Goal: Transaction & Acquisition: Purchase product/service

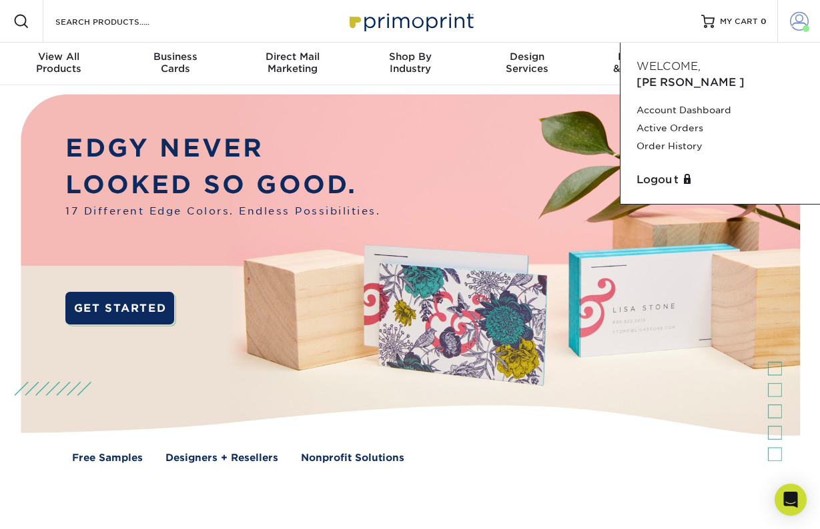
click at [796, 21] on span at bounding box center [799, 21] width 19 height 19
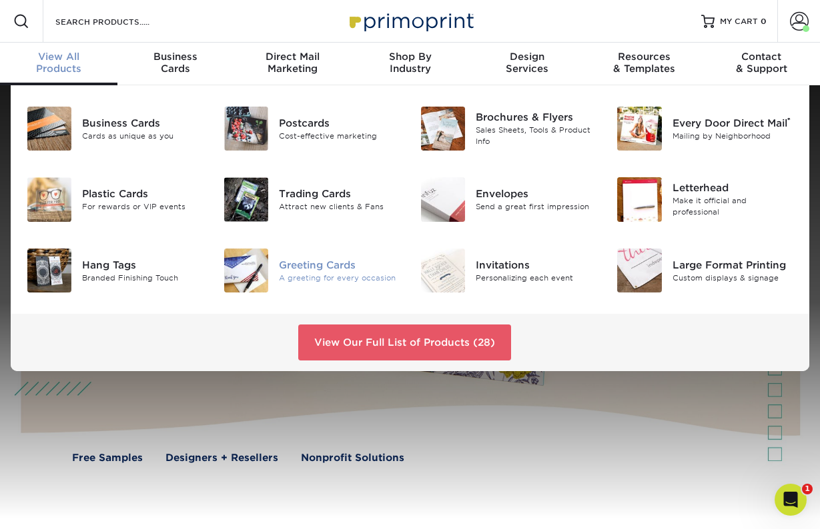
click at [331, 263] on div "Greeting Cards" at bounding box center [339, 264] width 121 height 15
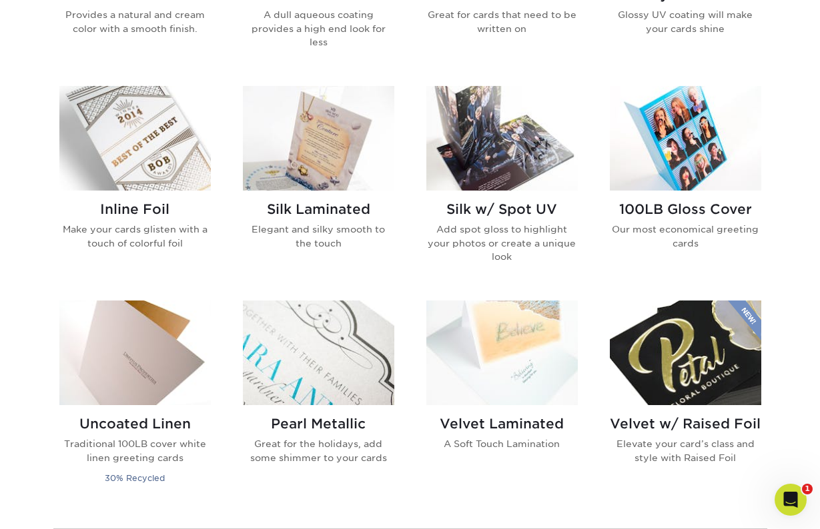
scroll to position [761, 0]
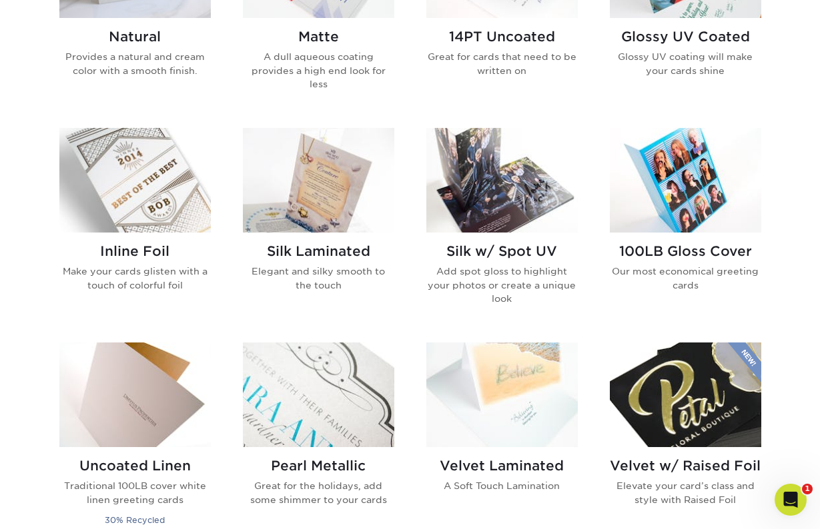
click at [483, 201] on img at bounding box center [501, 180] width 151 height 105
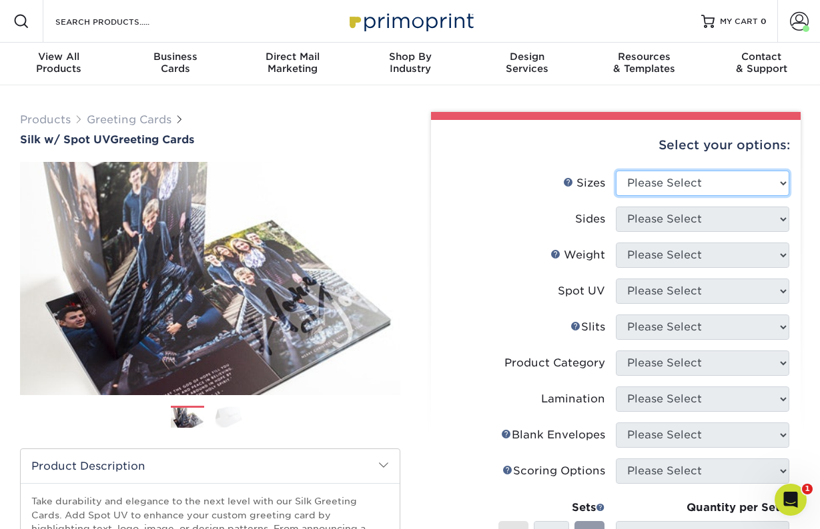
select select "8.50x11.00"
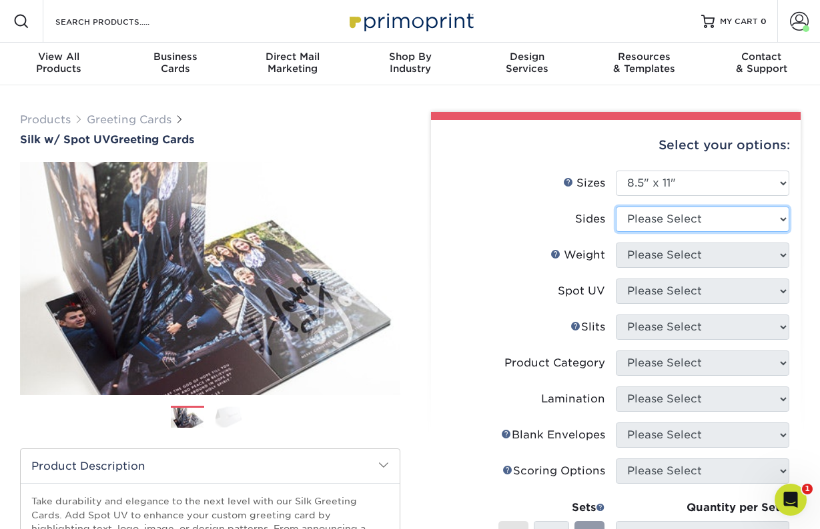
select select "13abbda7-1d64-4f25-8bb2-c179b224825d"
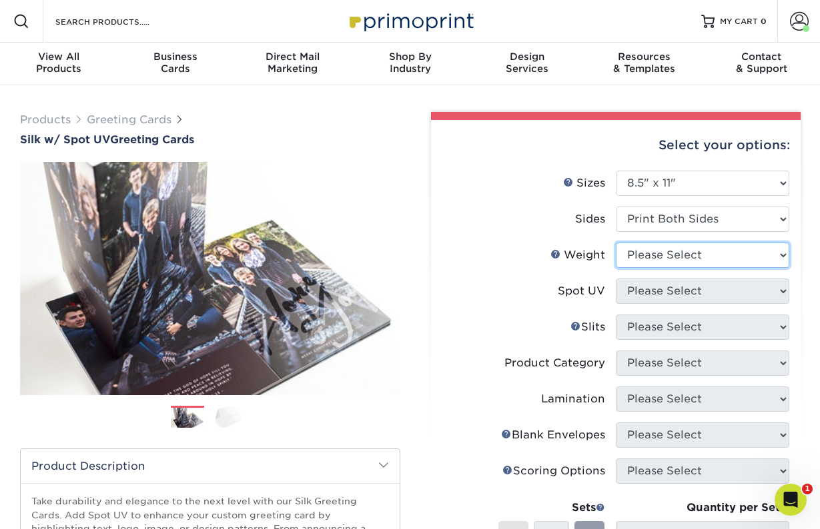
select select "16PT"
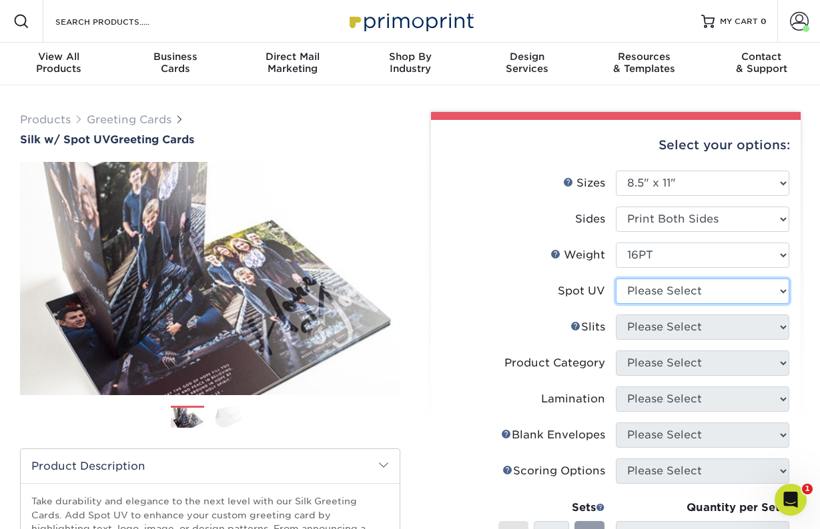
select select "0"
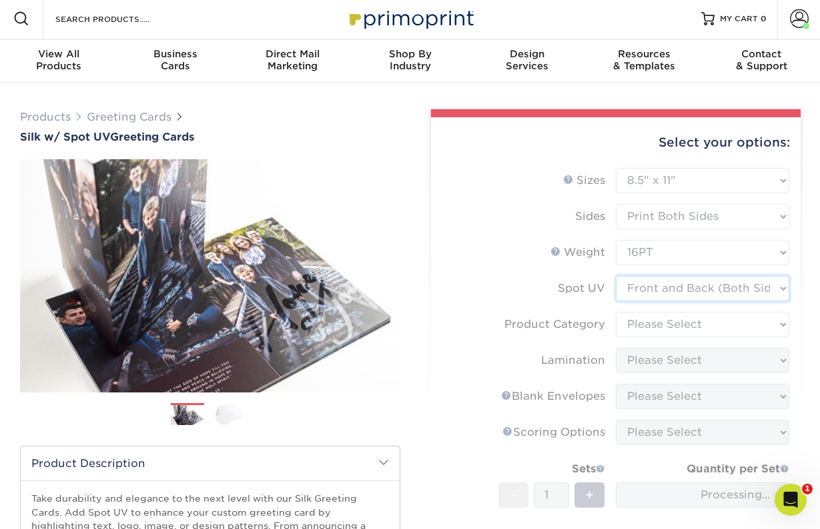
scroll to position [5, 0]
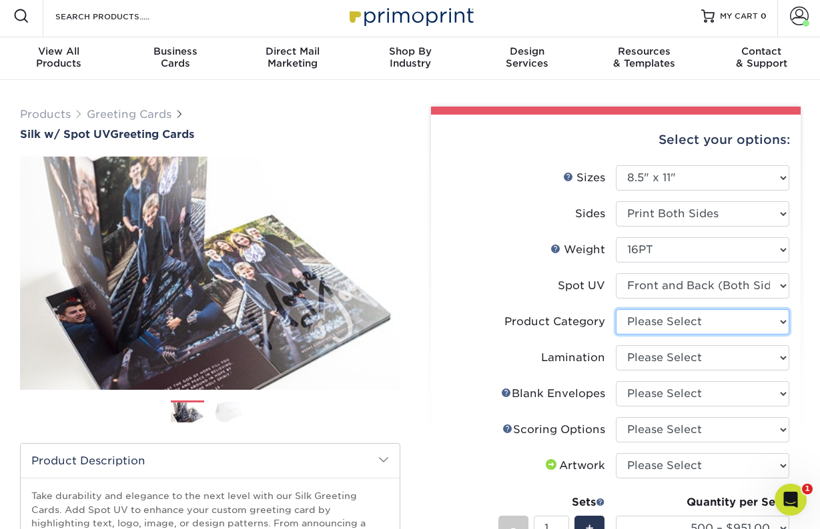
select select "b7f8198f-f281-4438-a52e-cd7a5c5c0cfc"
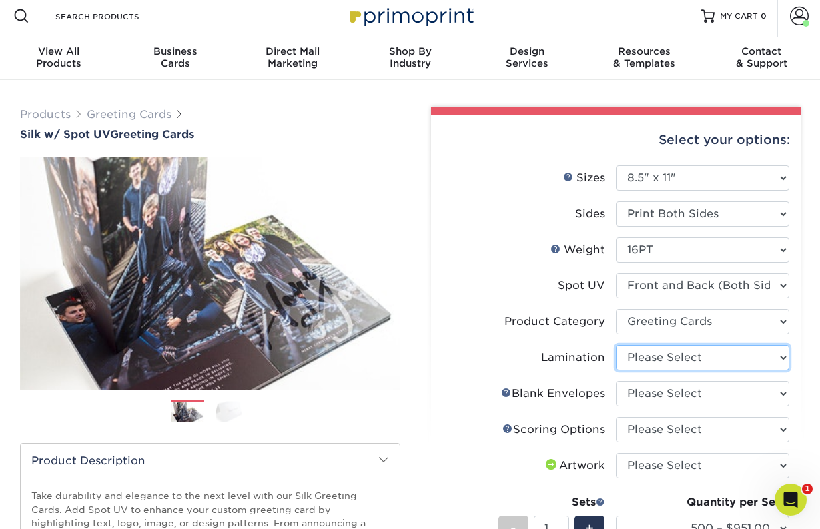
select select "ccacb42f-45f7-42d3-bbd3-7c8421cf37f0"
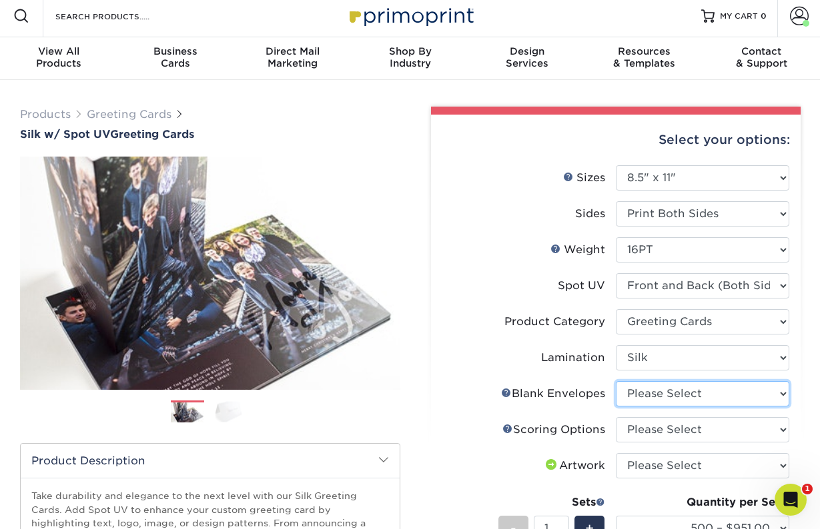
select select "1332aeb0-6674-40ae-bdff-c880931fba6a"
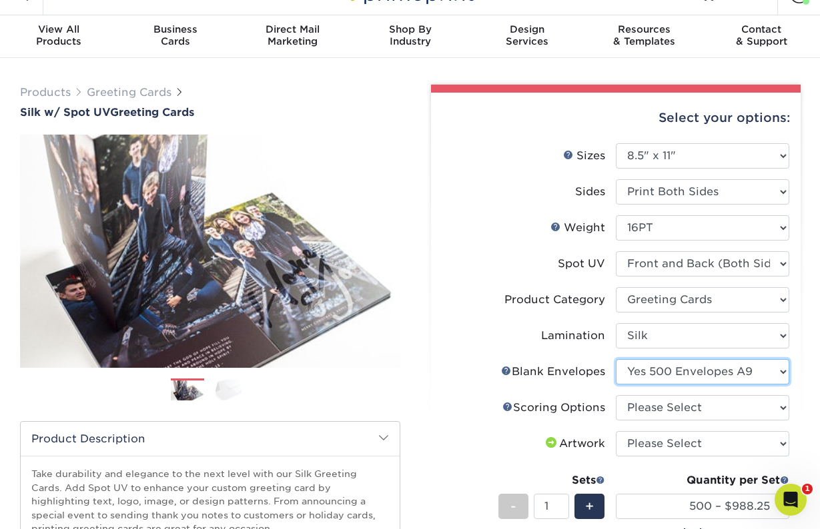
scroll to position [169, 0]
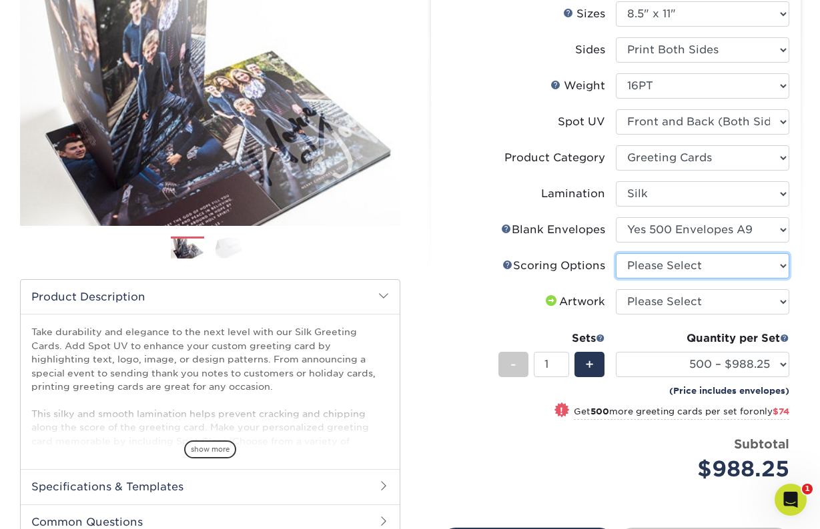
select select "b23166fa-223a-4016-b2d3-d3438452c7d9"
click at [504, 265] on link "Scoring Help" at bounding box center [507, 264] width 11 height 11
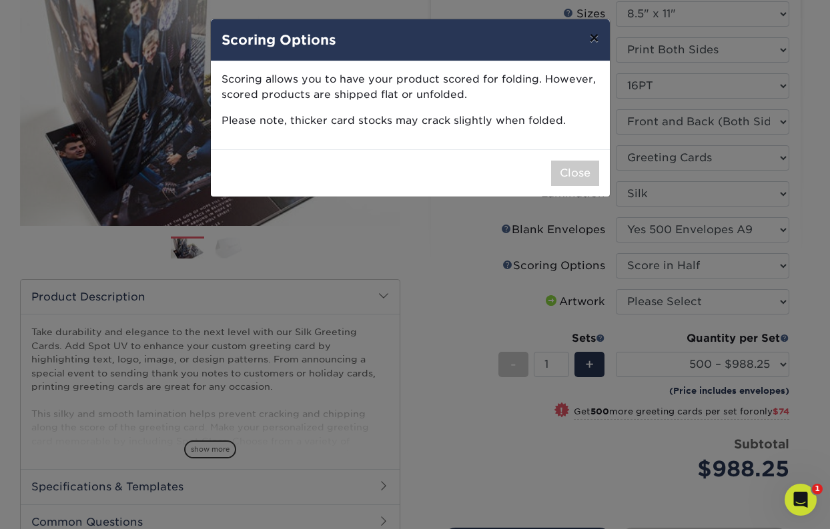
click at [592, 38] on button "×" at bounding box center [593, 37] width 31 height 37
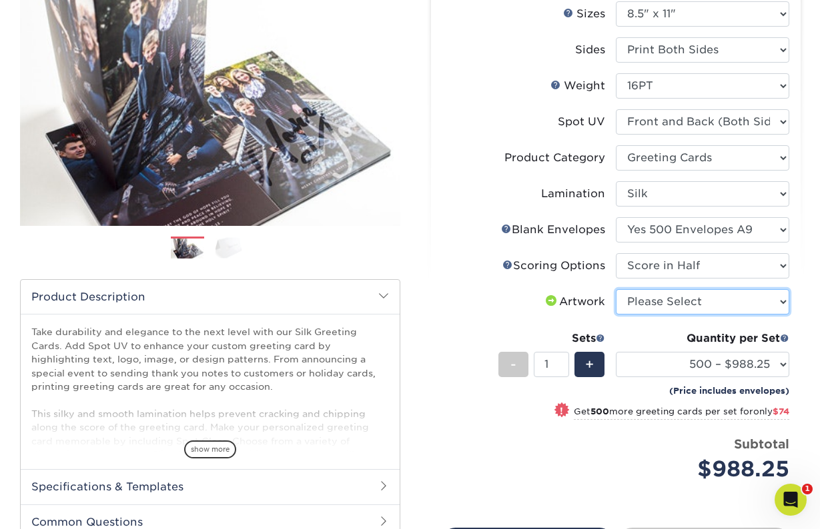
select select "upload"
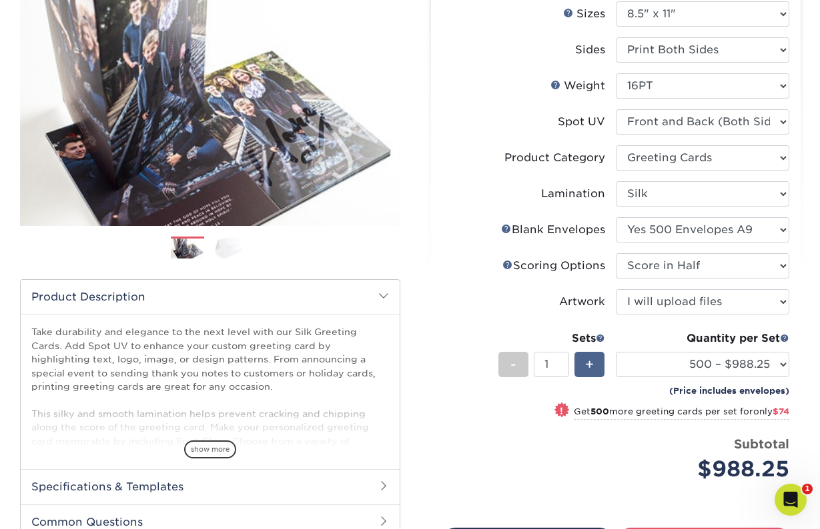
click at [592, 367] on span "+" at bounding box center [589, 365] width 9 height 20
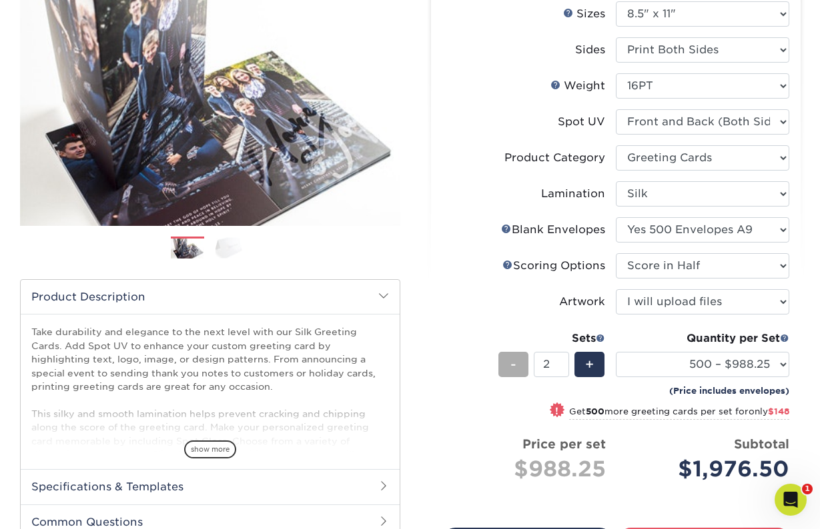
click at [511, 365] on span "-" at bounding box center [513, 365] width 6 height 20
type input "1"
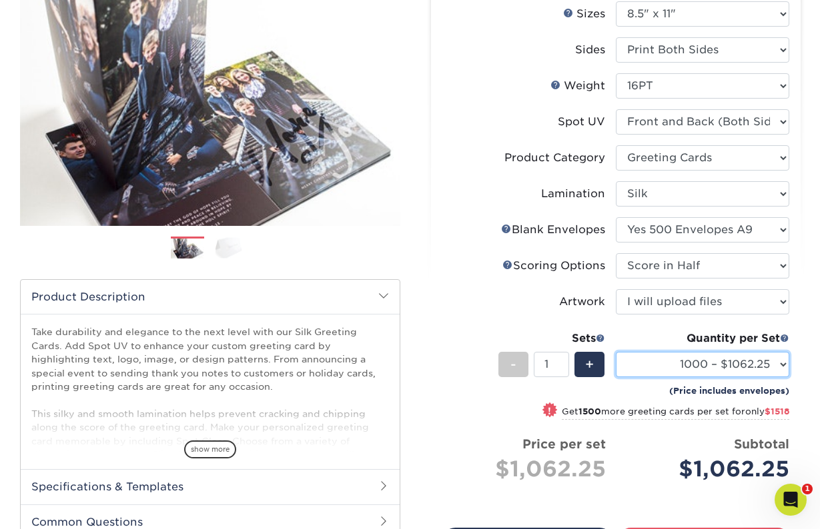
select select "500 – $988.25"
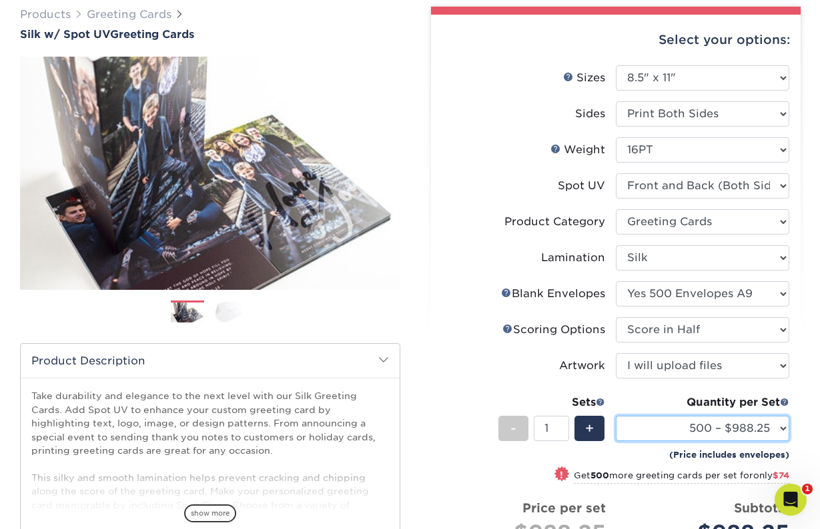
scroll to position [0, 0]
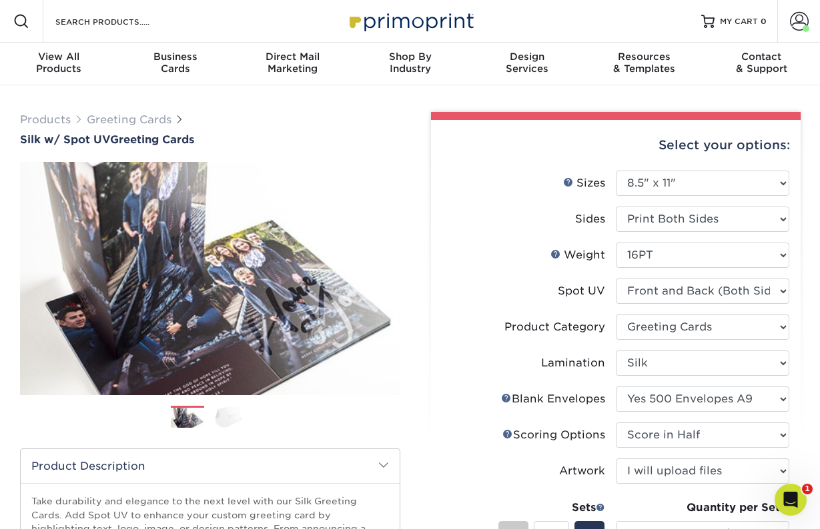
click at [217, 414] on img at bounding box center [231, 417] width 33 height 21
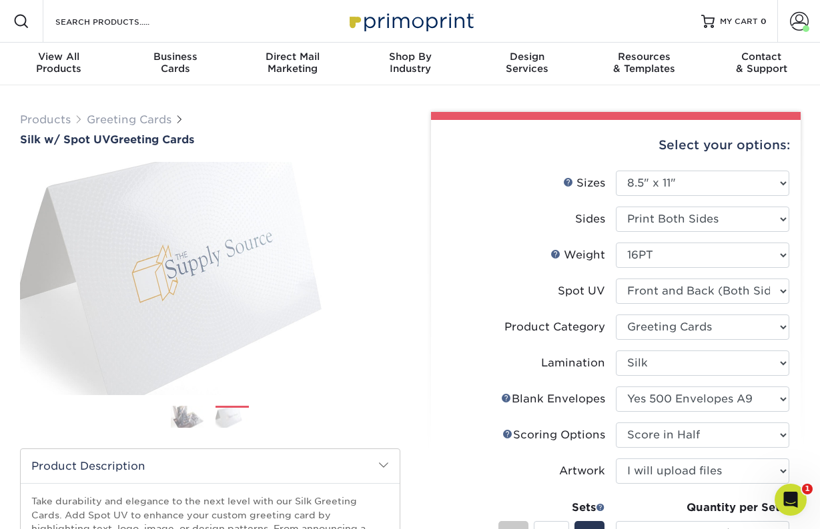
click at [174, 419] on img at bounding box center [187, 416] width 33 height 23
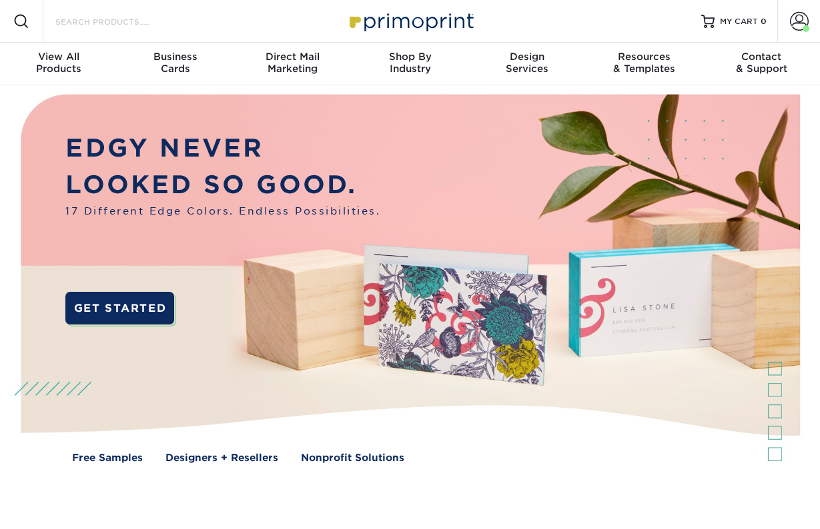
click at [100, 23] on input "Search Products" at bounding box center [119, 21] width 130 height 16
click at [12, 21] on div at bounding box center [21, 21] width 43 height 43
click at [59, 21] on input "Search Products" at bounding box center [119, 21] width 130 height 16
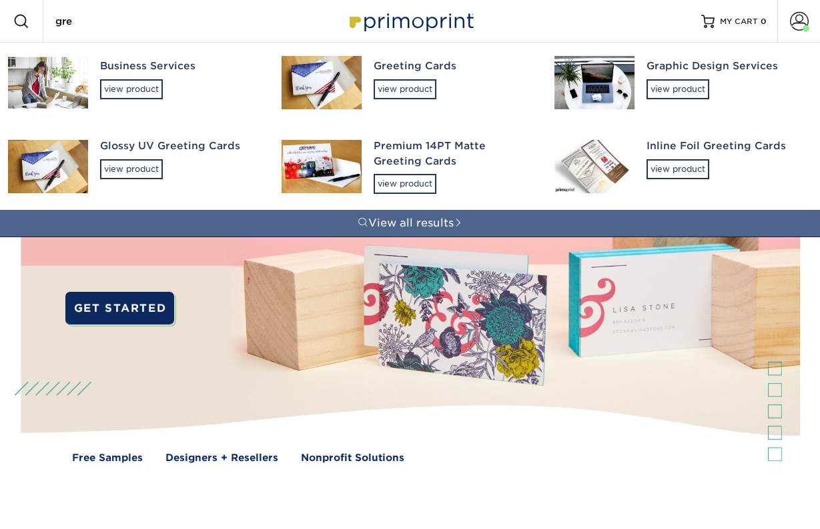
type input "gree"
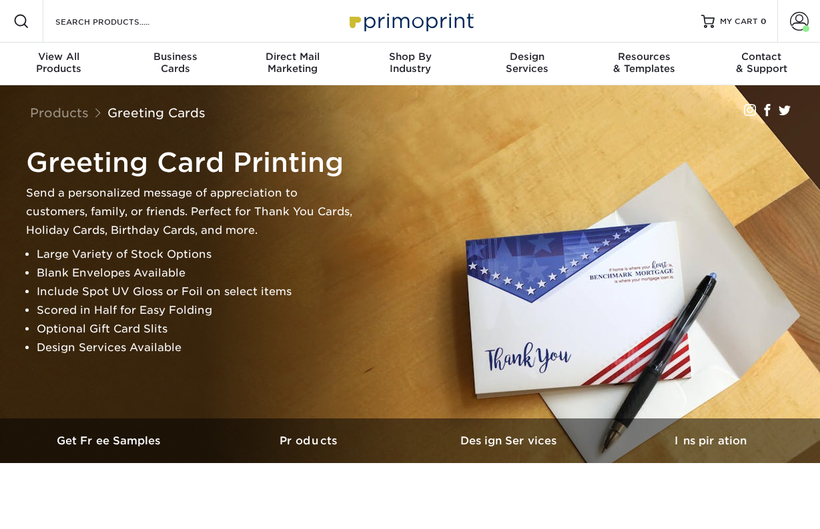
click at [27, 29] on div at bounding box center [21, 21] width 43 height 43
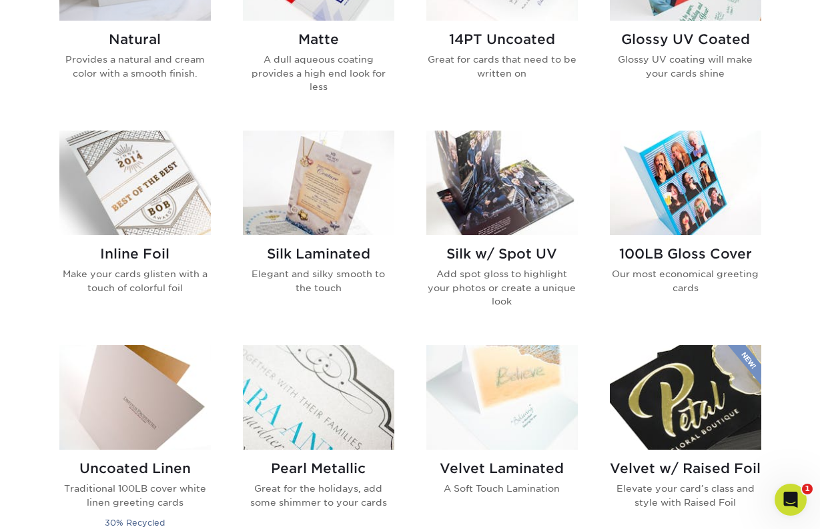
scroll to position [850, 0]
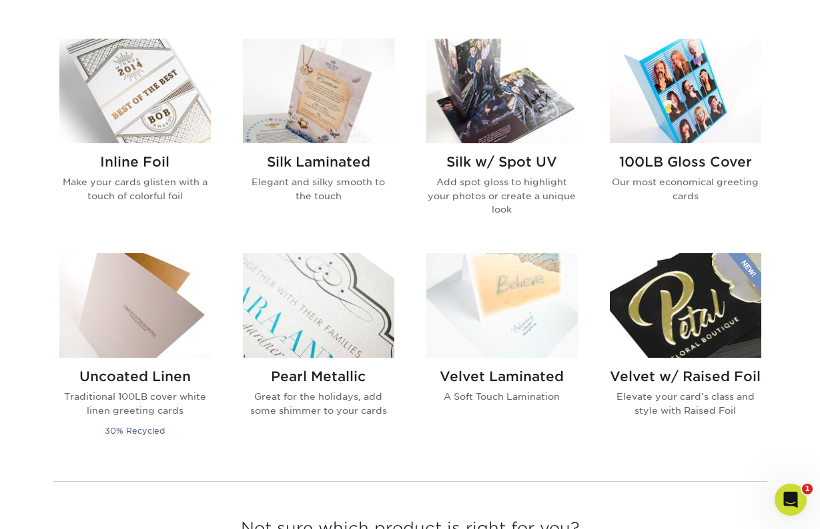
click at [478, 307] on img at bounding box center [501, 305] width 151 height 105
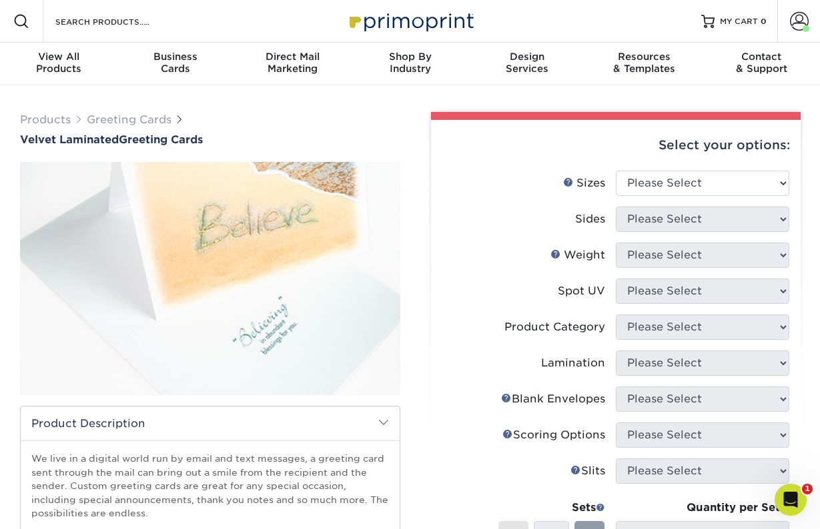
click at [631, 277] on li "Weight Help Weight Please Select 16PT" at bounding box center [615, 261] width 347 height 36
select select "8.50x11.00"
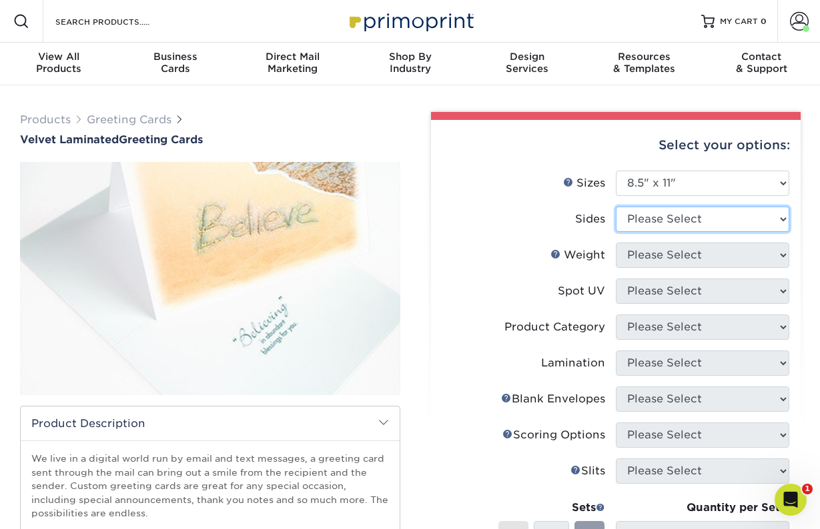
select select "13abbda7-1d64-4f25-8bb2-c179b224825d"
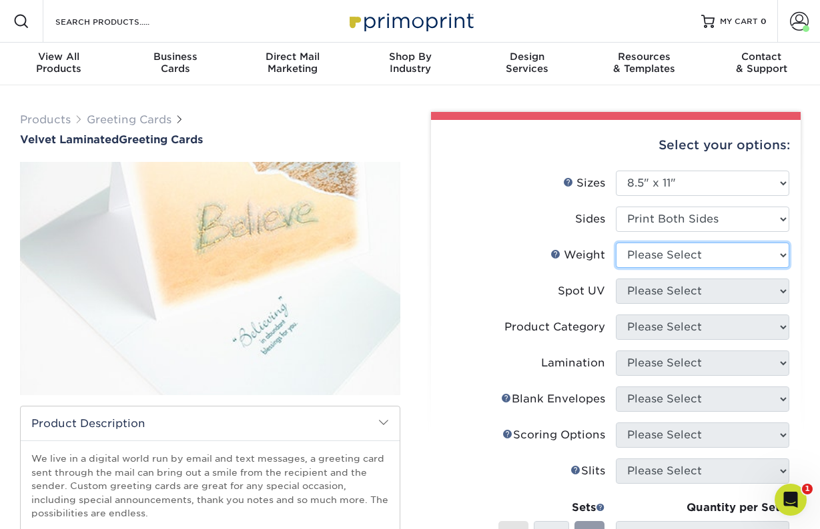
select select "16PT"
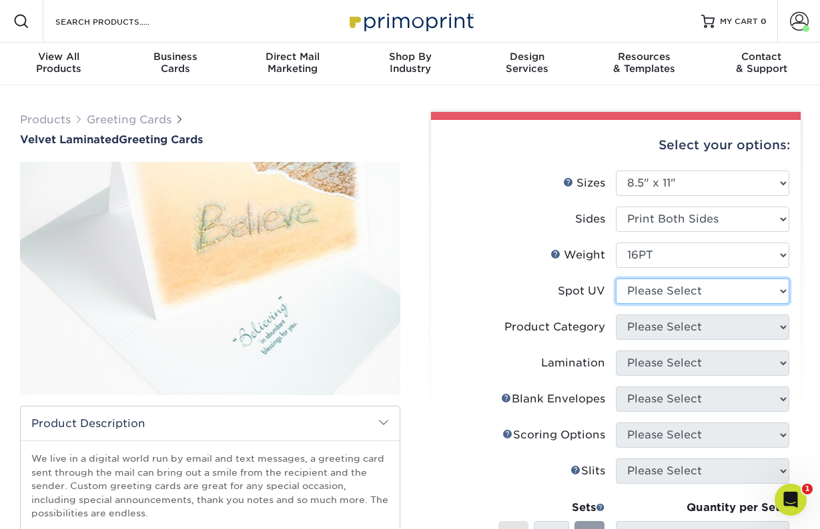
select select "0"
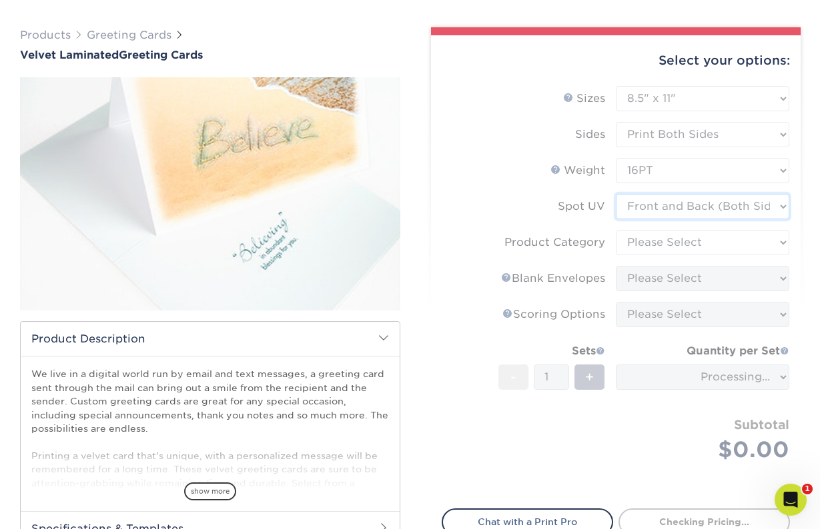
scroll to position [87, 0]
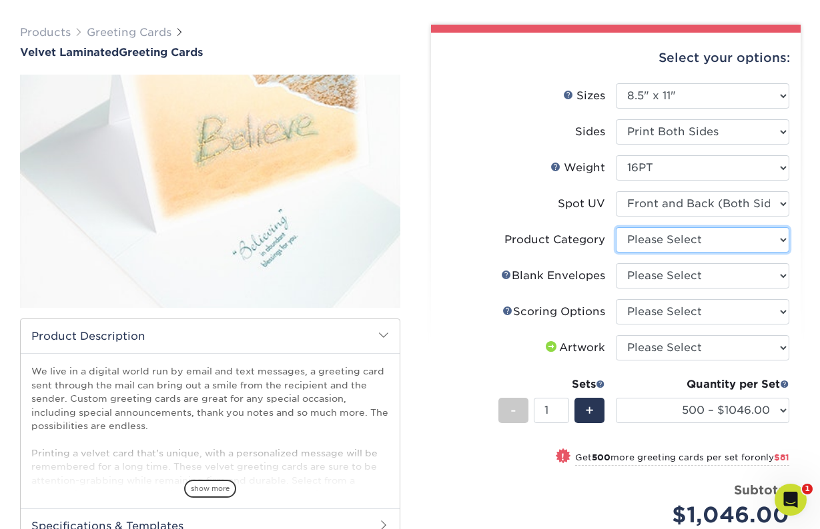
select select "b7f8198f-f281-4438-a52e-cd7a5c5c0cfc"
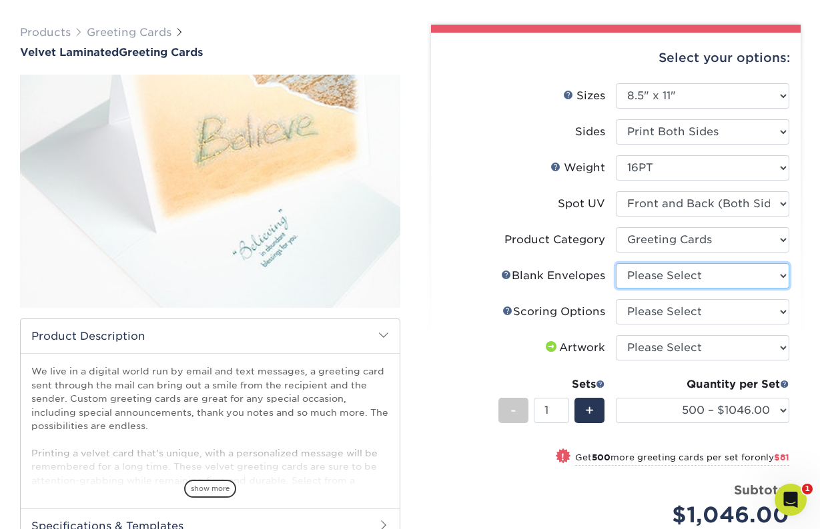
select select "1332aeb0-6674-40ae-bdff-c880931fba6a"
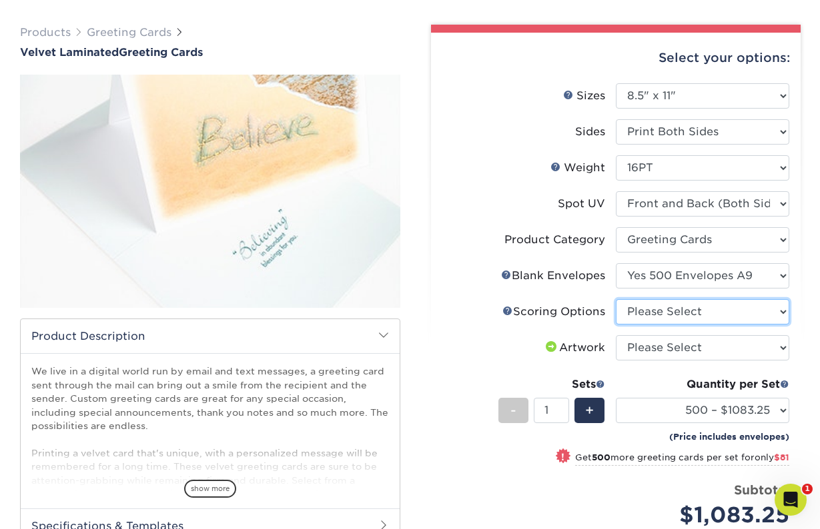
select select "b23166fa-223a-4016-b2d3-d3438452c7d9"
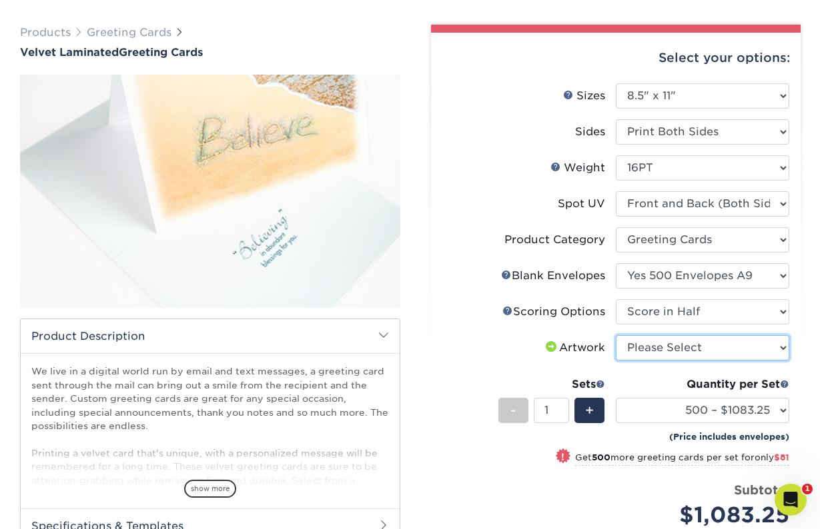
select select "upload"
